Goal: Complete application form

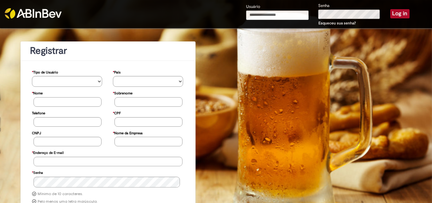
click at [261, 14] on input "Usuário" at bounding box center [277, 14] width 63 height 9
type input "**********"
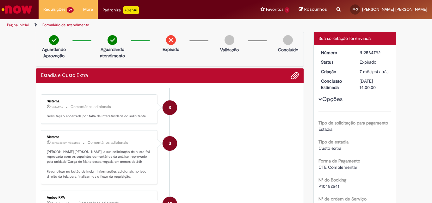
scroll to position [937, 0]
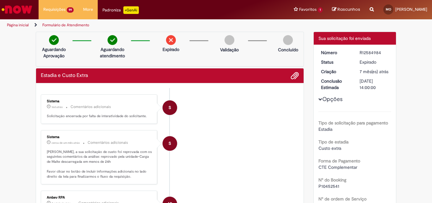
scroll to position [949, 0]
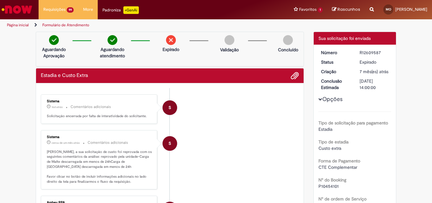
scroll to position [949, 0]
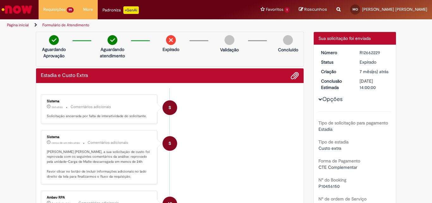
scroll to position [949, 0]
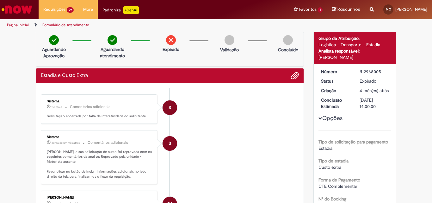
scroll to position [962, 0]
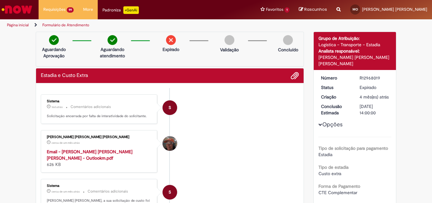
scroll to position [968, 0]
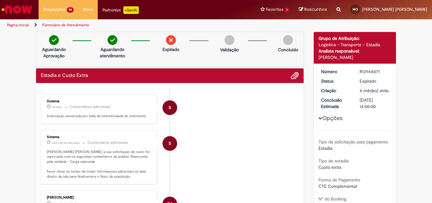
scroll to position [968, 0]
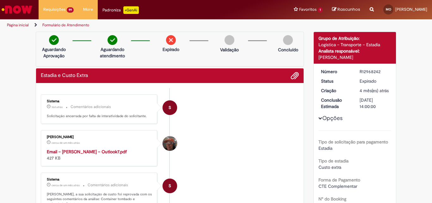
scroll to position [968, 0]
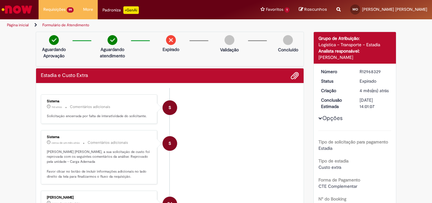
scroll to position [962, 0]
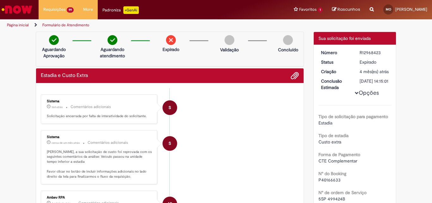
scroll to position [949, 0]
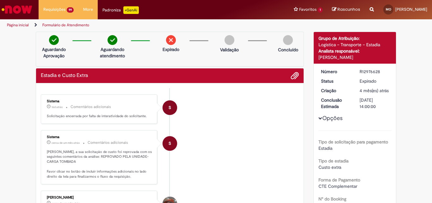
scroll to position [968, 0]
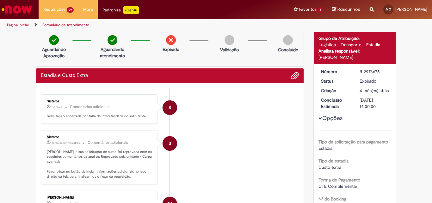
scroll to position [962, 0]
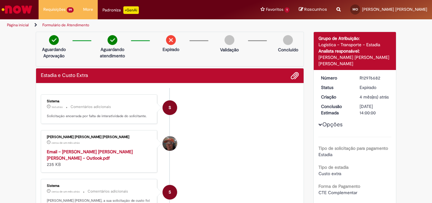
scroll to position [962, 0]
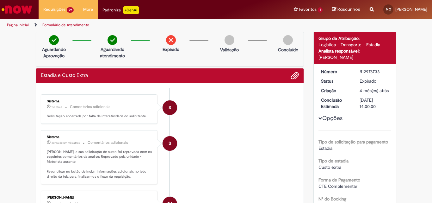
scroll to position [962, 0]
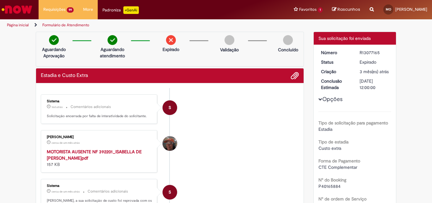
scroll to position [956, 0]
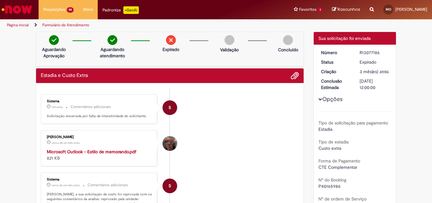
scroll to position [956, 0]
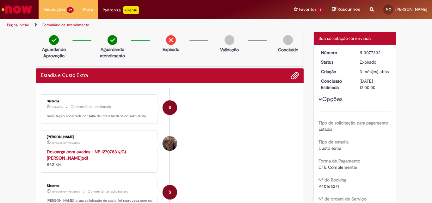
scroll to position [956, 0]
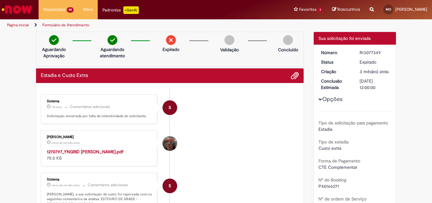
scroll to position [956, 0]
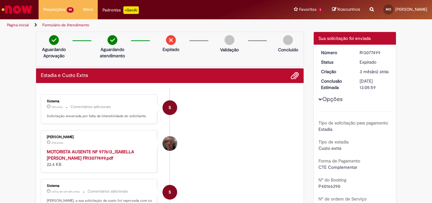
scroll to position [956, 0]
